Goal: Obtain resource: Download file/media

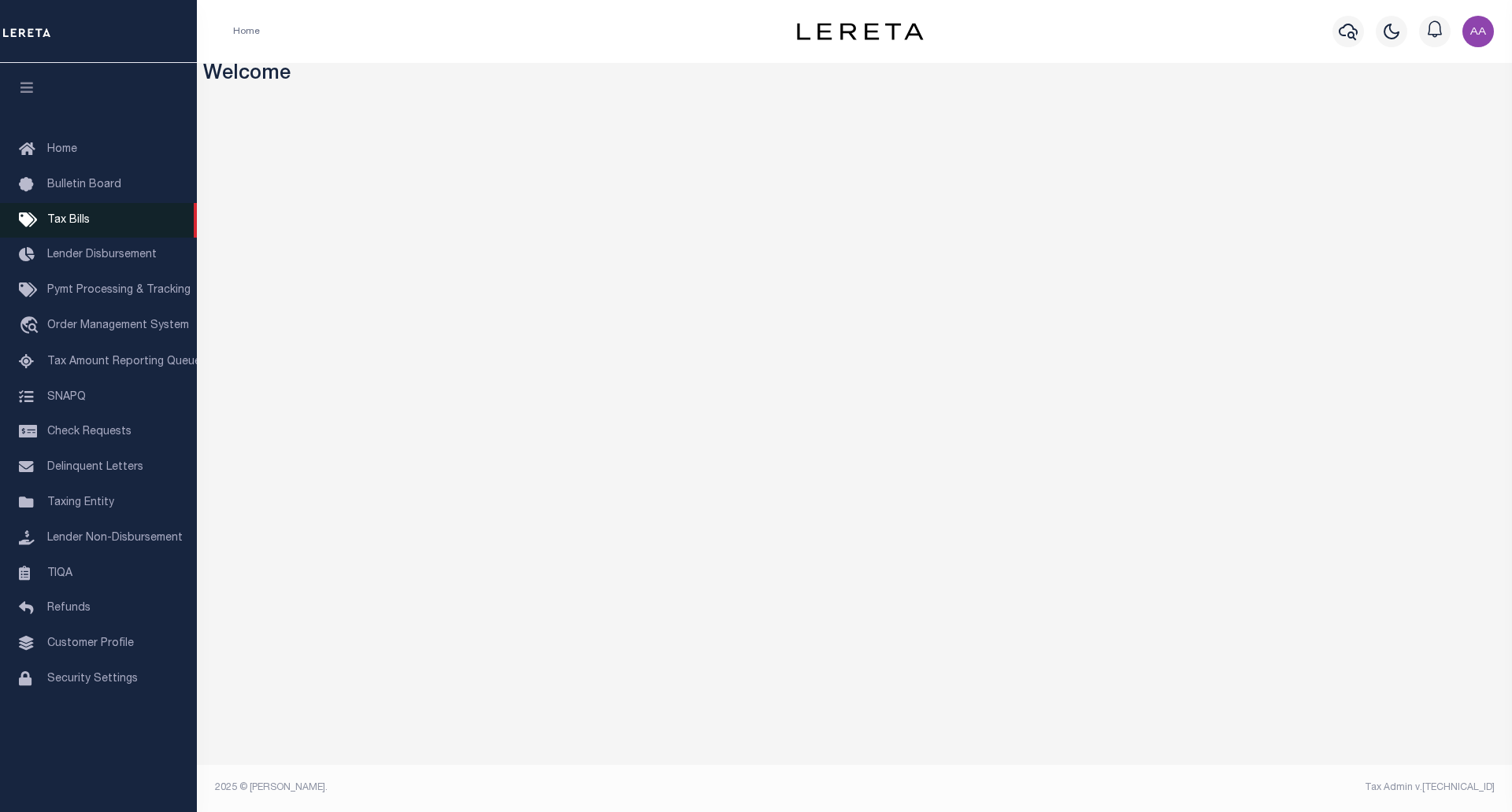
click at [64, 218] on span "Tax Bills" at bounding box center [69, 220] width 42 height 11
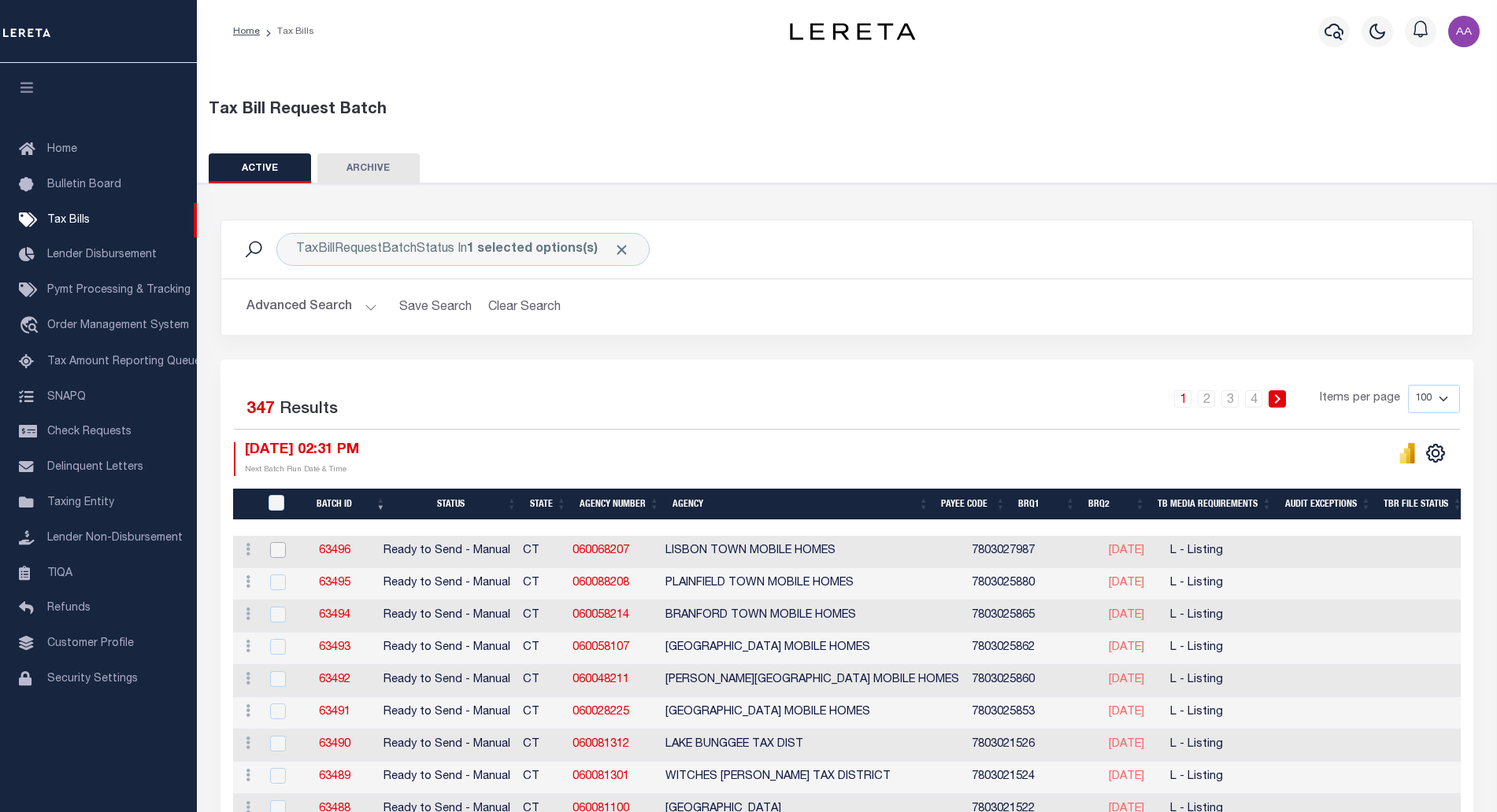
click at [280, 550] on input "checkbox" at bounding box center [278, 550] width 16 height 16
checkbox input "true"
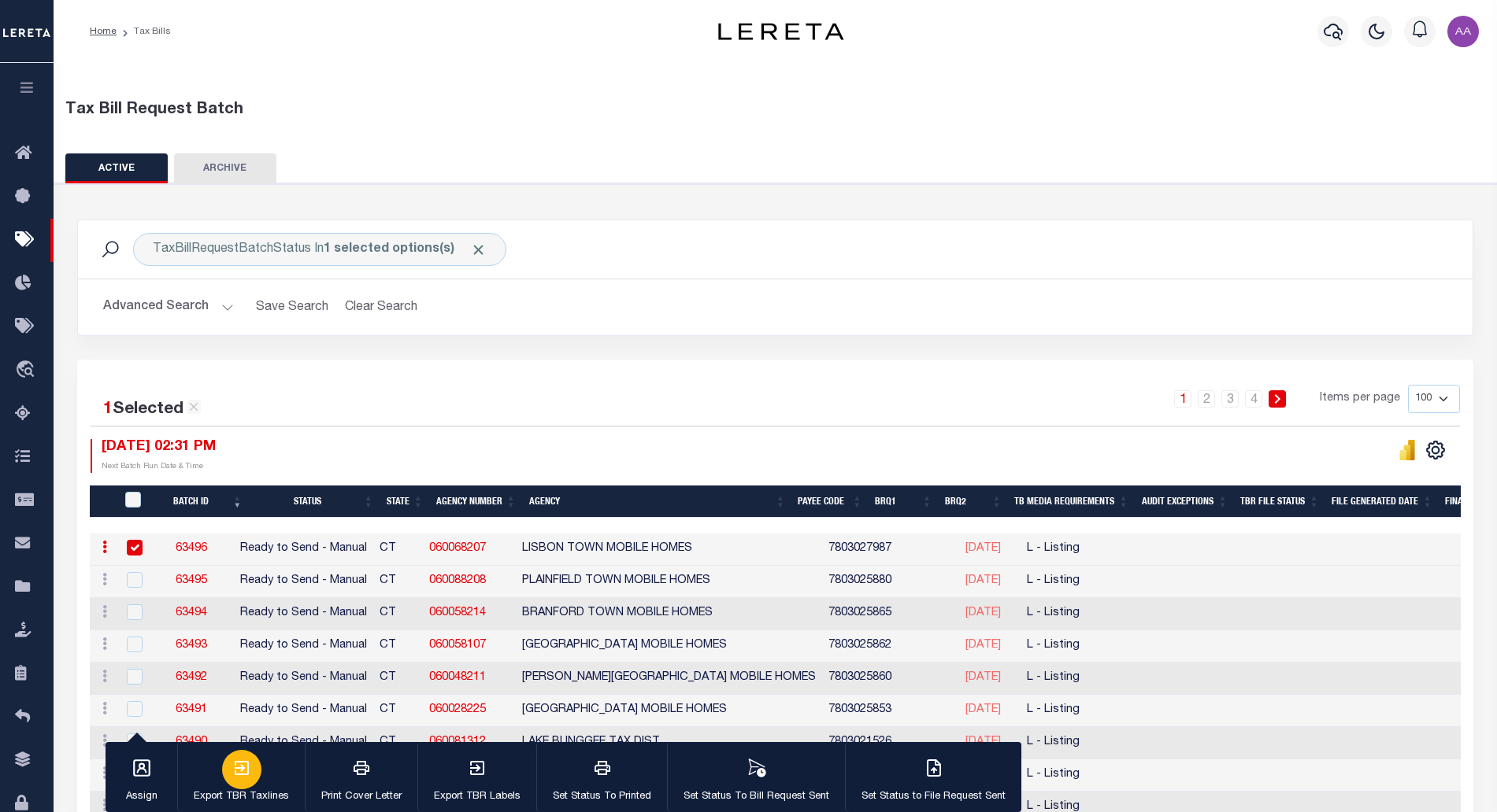
click at [229, 782] on div "button" at bounding box center [241, 769] width 39 height 39
click at [748, 331] on div "Advanced Search Save Search Clear Search Batch ID Equals Equals Is Not Equal To…" at bounding box center [775, 307] width 1394 height 56
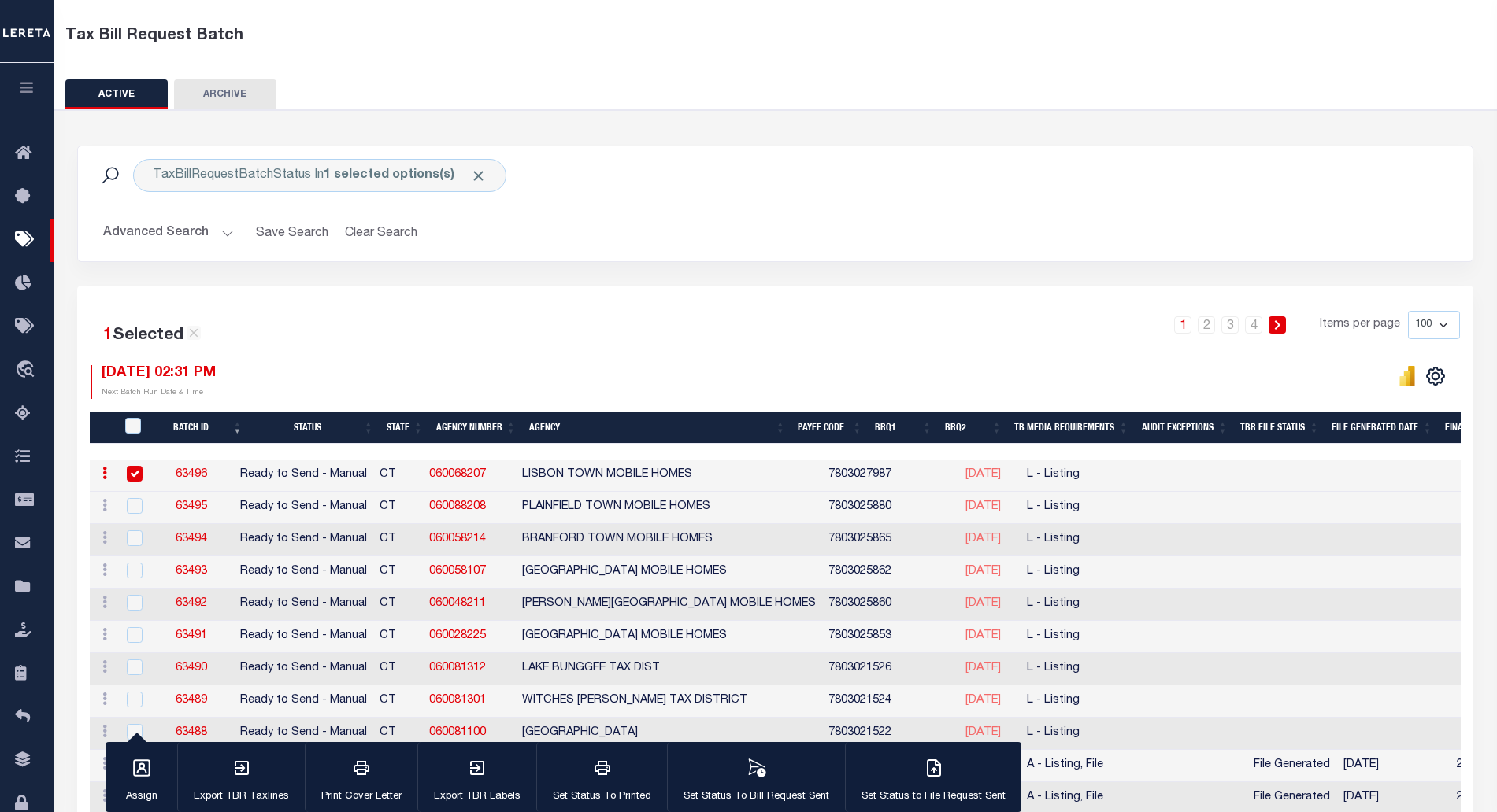
scroll to position [60, 0]
